Goal: Task Accomplishment & Management: Complete application form

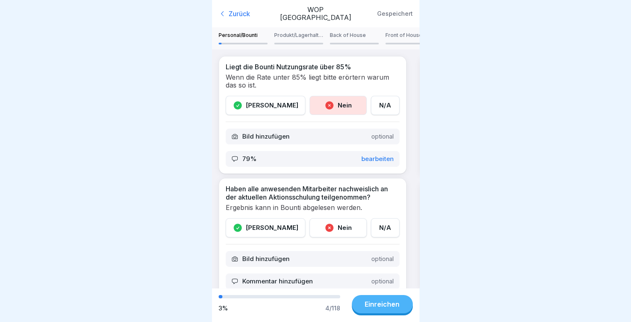
scroll to position [376, 0]
click at [221, 14] on icon at bounding box center [222, 14] width 8 height 8
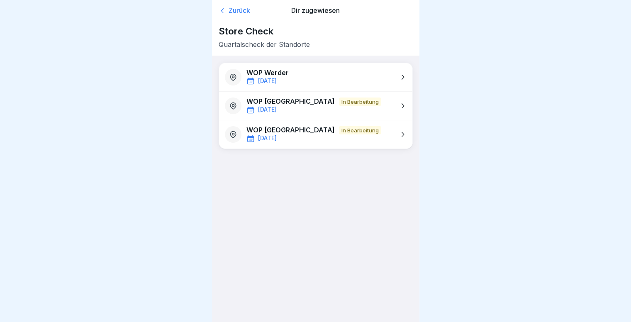
click at [309, 104] on p "WOP [GEOGRAPHIC_DATA]" at bounding box center [290, 101] width 88 height 8
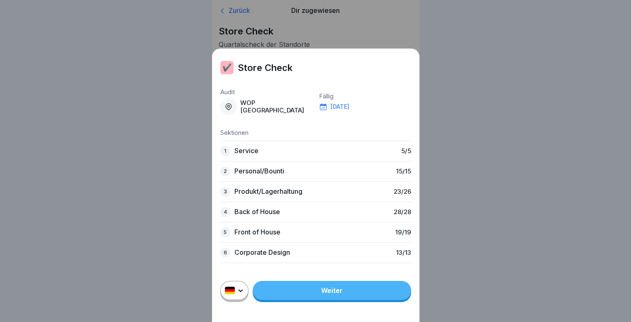
click at [297, 195] on p "Produkt/Lagerhaltung" at bounding box center [268, 191] width 68 height 8
click at [335, 298] on link "Weiter" at bounding box center [331, 290] width 158 height 19
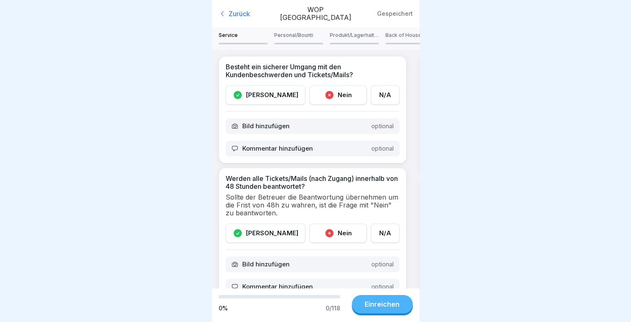
click at [265, 98] on div "[PERSON_NAME]" at bounding box center [266, 94] width 80 height 19
click at [221, 18] on icon at bounding box center [222, 14] width 8 height 8
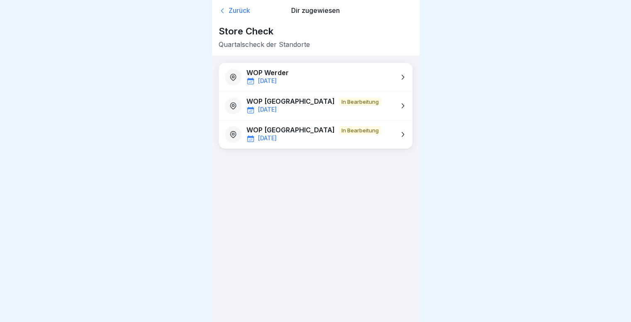
click at [268, 106] on p "[DATE]" at bounding box center [267, 109] width 19 height 7
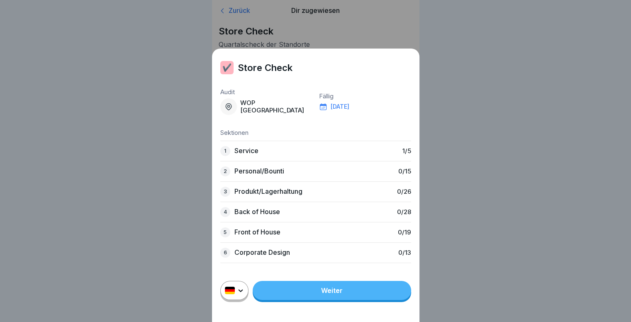
click at [227, 13] on div "✔️ Store Check Audit WOP [GEOGRAPHIC_DATA] Fällig [DATE] Sektionen 1 Service 1 …" at bounding box center [315, 161] width 207 height 322
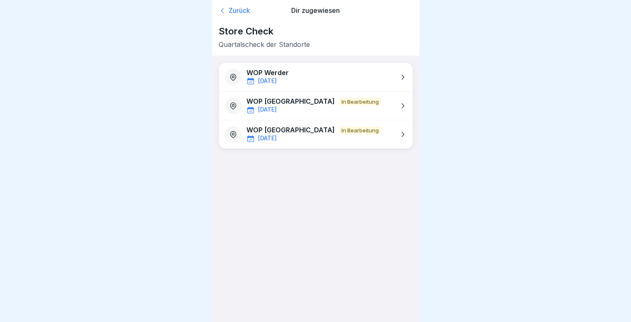
click at [229, 14] on div "Zurück" at bounding box center [249, 11] width 62 height 8
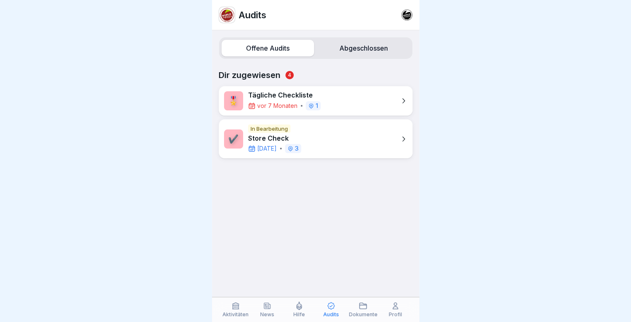
click at [282, 134] on p "Store Check" at bounding box center [274, 138] width 53 height 8
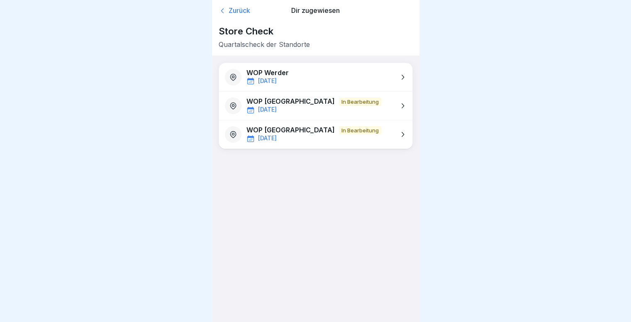
click at [293, 104] on p "WOP [GEOGRAPHIC_DATA]" at bounding box center [290, 101] width 88 height 8
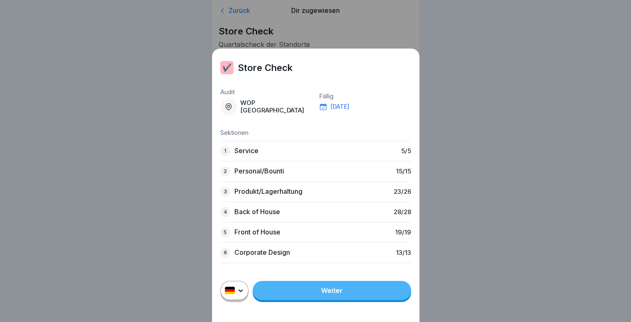
click at [325, 300] on link "Weiter" at bounding box center [331, 290] width 158 height 19
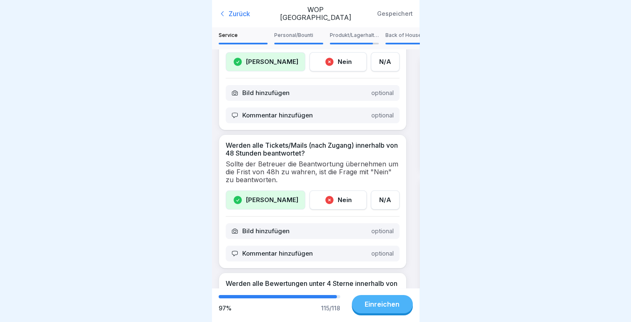
scroll to position [50, 0]
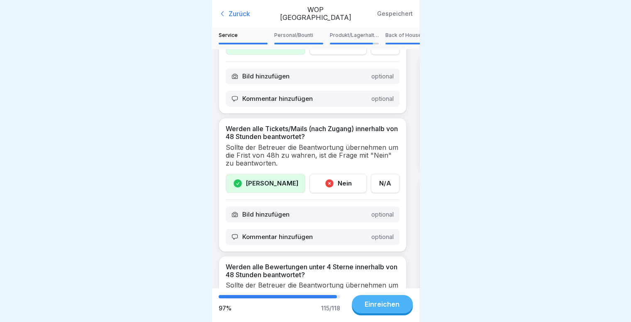
click at [303, 39] on div "Personal/Bounti" at bounding box center [298, 38] width 49 height 12
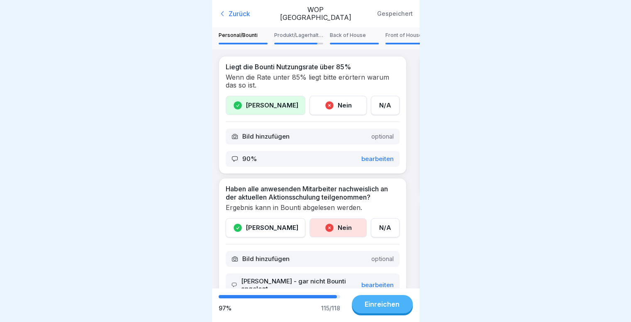
click at [310, 39] on div "Produkt/Lagerhaltung" at bounding box center [298, 38] width 49 height 12
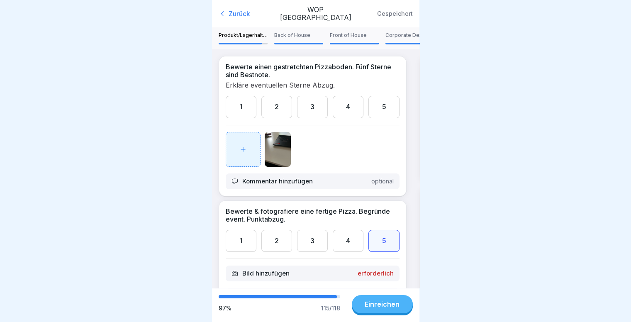
click at [278, 150] on img at bounding box center [277, 149] width 26 height 35
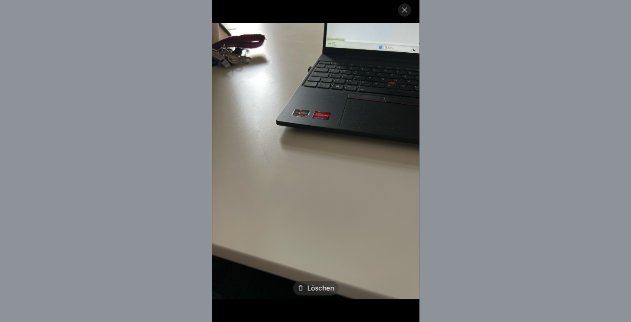
click at [315, 293] on div "Löschen" at bounding box center [315, 288] width 45 height 15
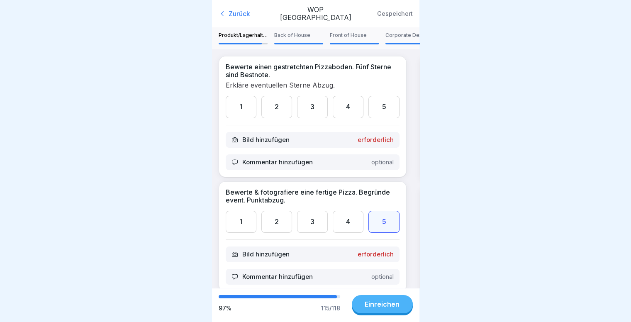
click at [292, 143] on div "Bild hinzufügen erforderlich" at bounding box center [313, 140] width 174 height 16
click at [364, 141] on p "erforderlich" at bounding box center [375, 139] width 36 height 7
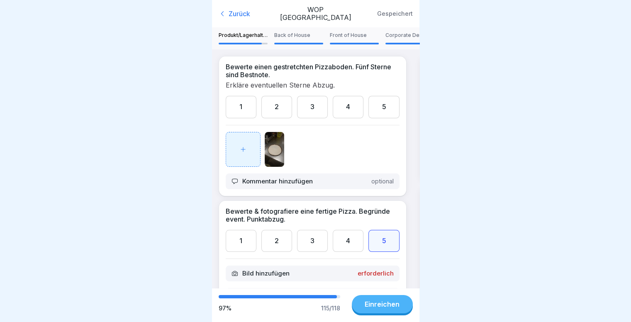
click at [343, 109] on div "4" at bounding box center [347, 107] width 31 height 22
click at [307, 185] on p "Kommentar hinzufügen" at bounding box center [277, 180] width 70 height 7
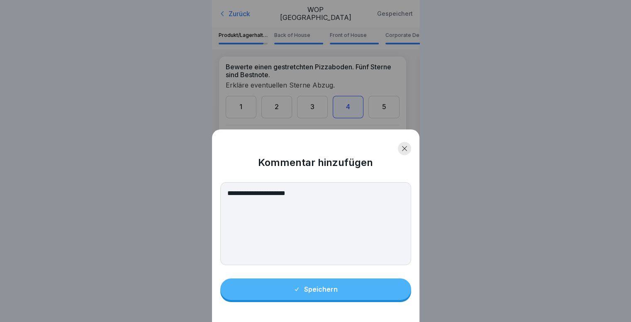
type textarea "**********"
click at [308, 293] on div "Speichern" at bounding box center [315, 288] width 44 height 7
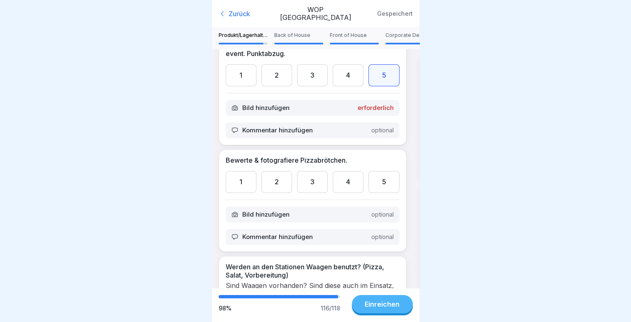
scroll to position [166, 0]
click at [376, 184] on div "5" at bounding box center [383, 181] width 31 height 22
click at [294, 216] on div "Bild hinzufügen optional" at bounding box center [313, 214] width 174 height 16
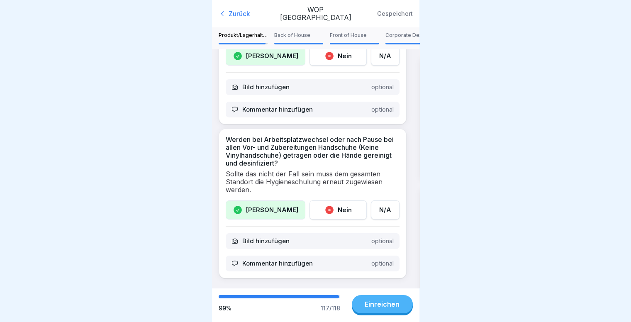
scroll to position [3296, 0]
click at [394, 39] on div "Corporate Design" at bounding box center [409, 38] width 49 height 12
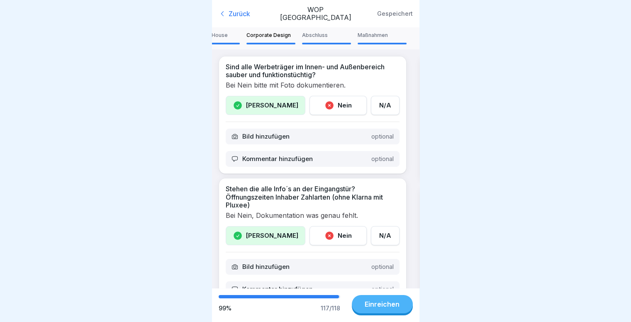
click at [379, 38] on p "Maßnahmen" at bounding box center [381, 35] width 49 height 6
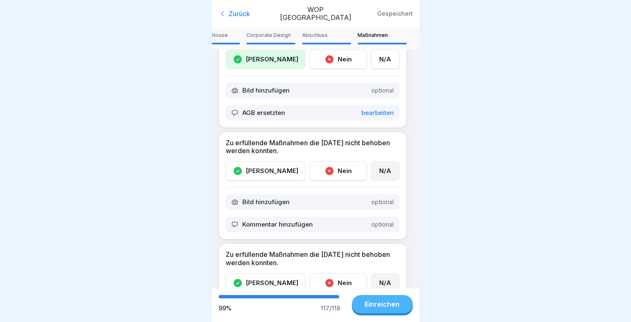
scroll to position [282, 0]
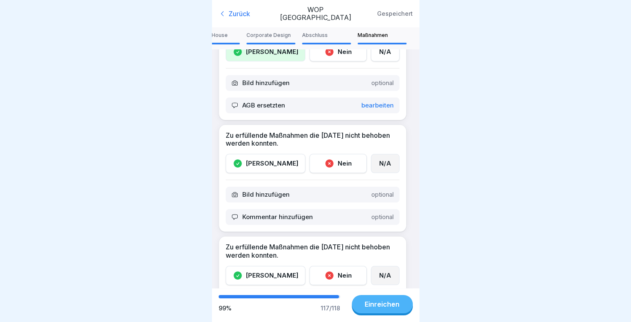
click at [270, 163] on div "[PERSON_NAME]" at bounding box center [266, 163] width 80 height 19
click at [281, 215] on p "Kommentar hinzufügen" at bounding box center [277, 216] width 70 height 7
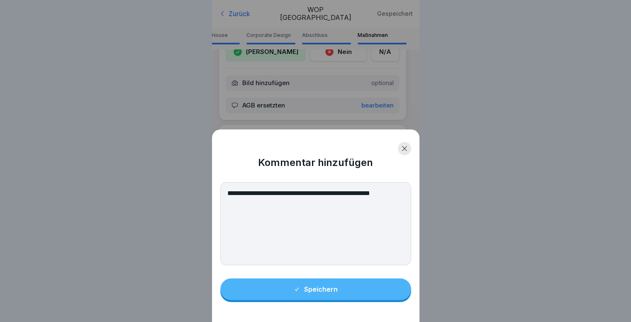
type textarea "**********"
click at [343, 297] on button "Speichern" at bounding box center [315, 289] width 191 height 22
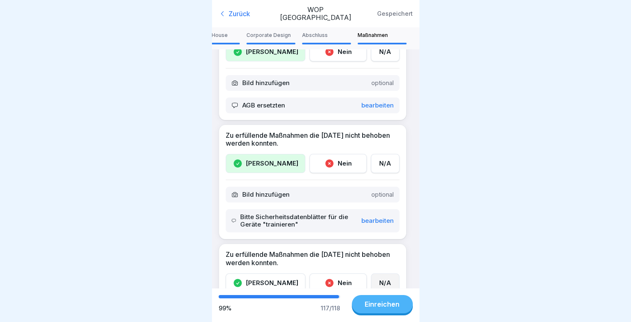
click at [228, 13] on div "Zurück" at bounding box center [246, 14] width 57 height 8
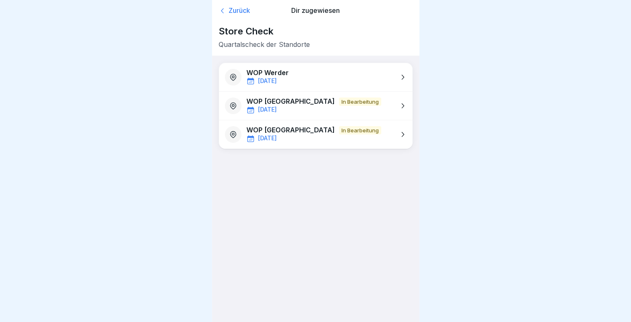
click at [286, 111] on div "[DATE]" at bounding box center [313, 110] width 135 height 8
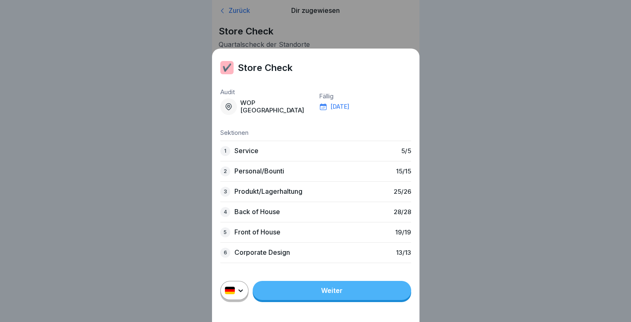
click at [342, 296] on link "Weiter" at bounding box center [331, 290] width 158 height 19
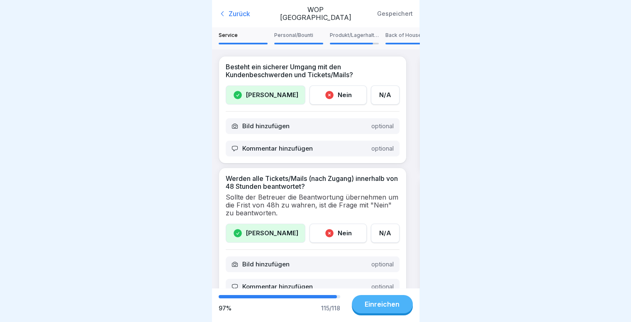
click at [363, 37] on p "Produkt/Lagerhaltung" at bounding box center [354, 35] width 49 height 6
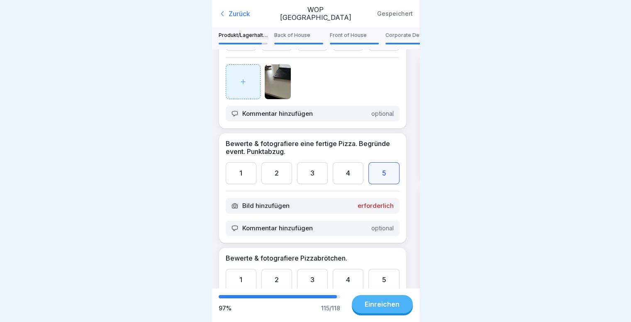
scroll to position [50, 0]
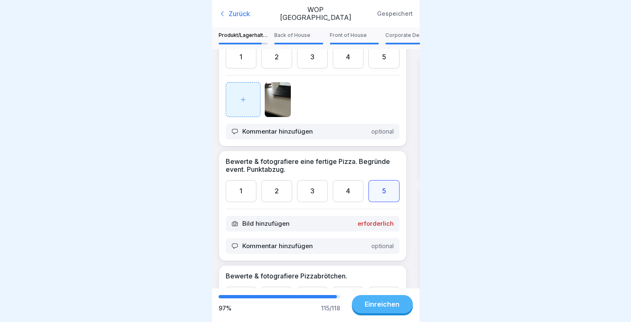
click at [276, 92] on img at bounding box center [277, 99] width 26 height 35
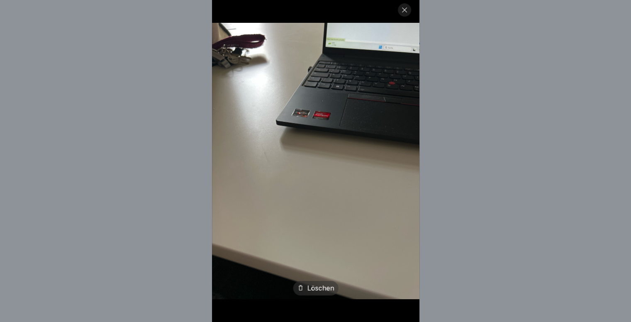
click at [319, 295] on div "Löschen" at bounding box center [315, 288] width 45 height 15
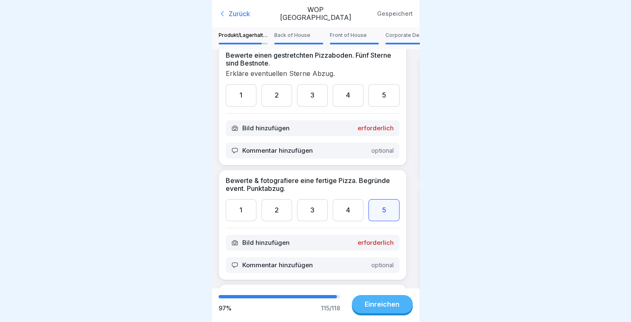
scroll to position [0, 0]
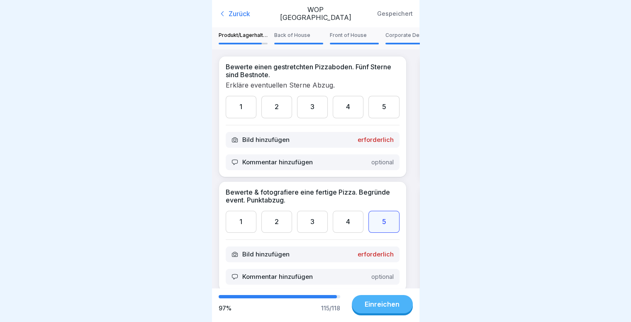
click at [271, 142] on p "Bild hinzufügen" at bounding box center [265, 139] width 47 height 7
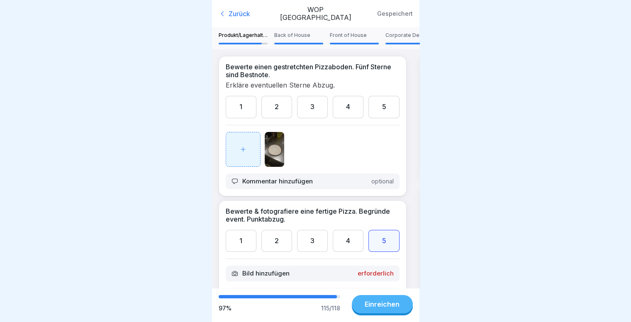
click at [345, 112] on div "4" at bounding box center [347, 107] width 31 height 22
click at [301, 185] on p "Kommentar hinzufügen" at bounding box center [277, 180] width 70 height 7
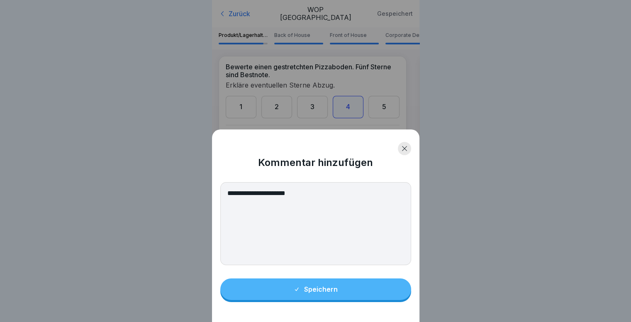
type textarea "**********"
click at [320, 293] on div "Speichern" at bounding box center [315, 288] width 44 height 7
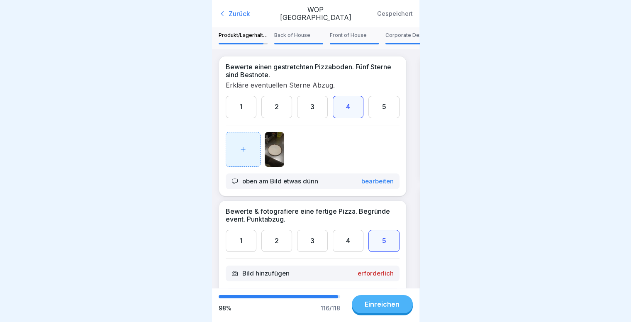
click at [272, 277] on p "Bild hinzufügen" at bounding box center [265, 272] width 47 height 7
click at [382, 313] on button "Einreichen" at bounding box center [382, 304] width 61 height 18
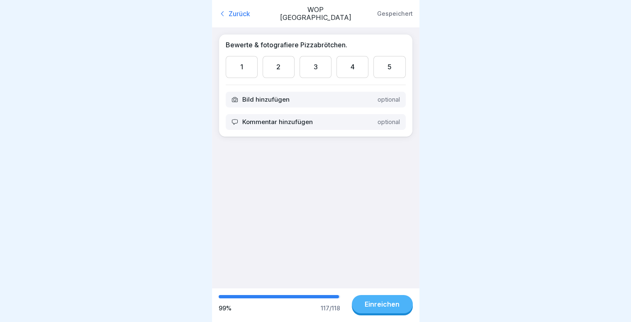
click at [381, 67] on div "5" at bounding box center [389, 67] width 32 height 22
click at [295, 99] on div "Bild hinzufügen optional" at bounding box center [316, 100] width 180 height 16
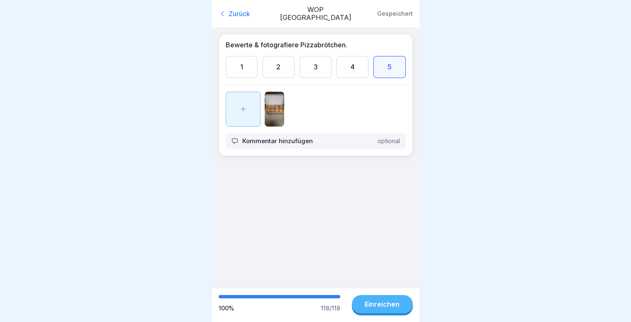
click at [390, 308] on div "Einreichen" at bounding box center [381, 303] width 35 height 7
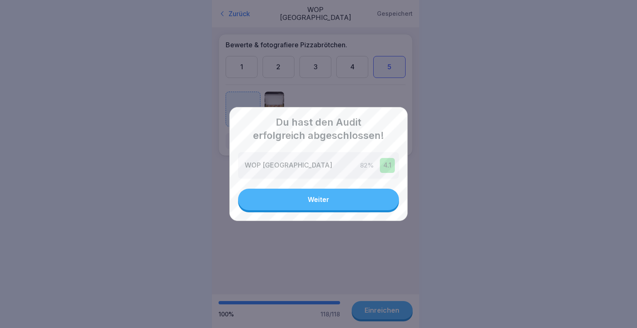
click at [335, 201] on button "Weiter" at bounding box center [318, 200] width 161 height 22
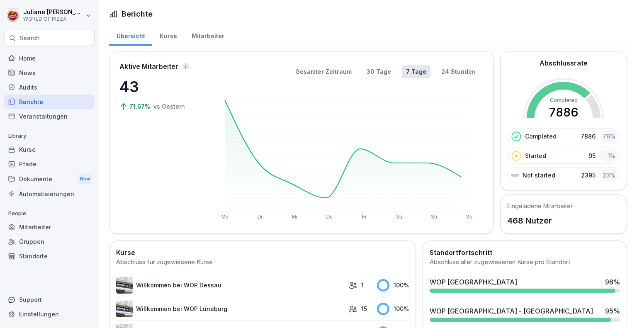
scroll to position [631, 0]
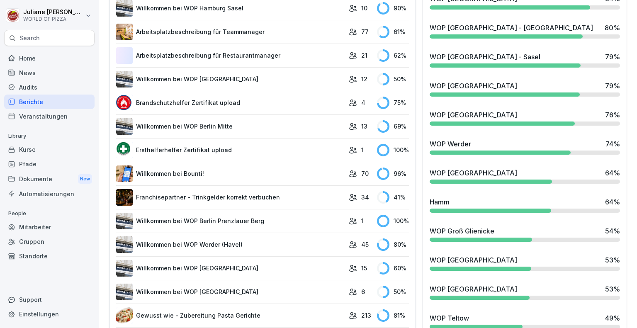
click at [34, 89] on div "Audits" at bounding box center [49, 87] width 90 height 15
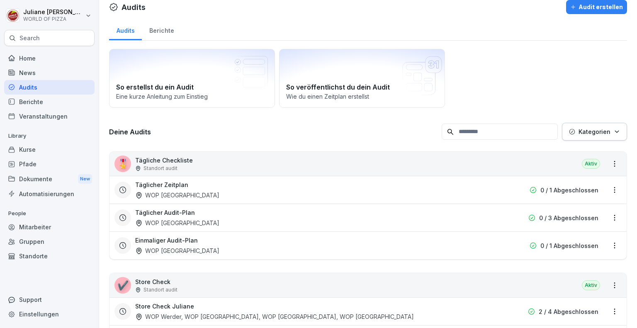
click at [248, 316] on div "WOP Werder, WOP [GEOGRAPHIC_DATA], WOP [GEOGRAPHIC_DATA], WOP [GEOGRAPHIC_DATA]" at bounding box center [274, 316] width 279 height 9
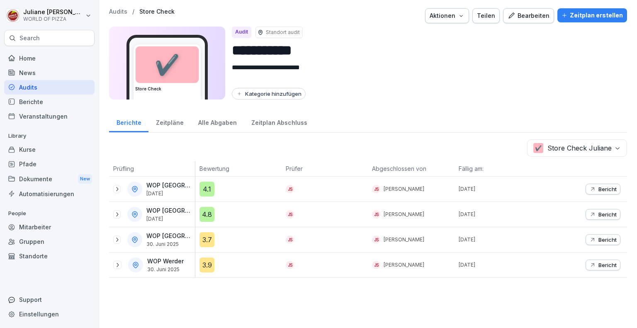
click at [172, 189] on div "WOP [GEOGRAPHIC_DATA] [DATE]" at bounding box center [170, 189] width 49 height 15
click at [170, 238] on p "WOP [GEOGRAPHIC_DATA]" at bounding box center [169, 236] width 47 height 7
click at [163, 265] on div "WOP Werder [DATE]" at bounding box center [166, 265] width 38 height 15
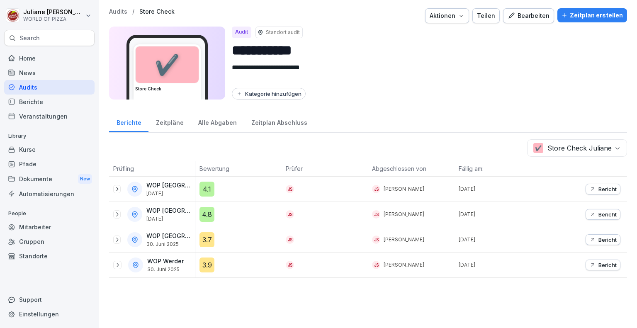
click at [169, 255] on div "WOP Werder [DATE]" at bounding box center [152, 264] width 86 height 25
click at [169, 255] on div "WOP Werder 30. Juni 2025" at bounding box center [152, 264] width 86 height 25
click at [603, 189] on p "Bericht" at bounding box center [607, 189] width 18 height 7
